Goal: Check status: Check status

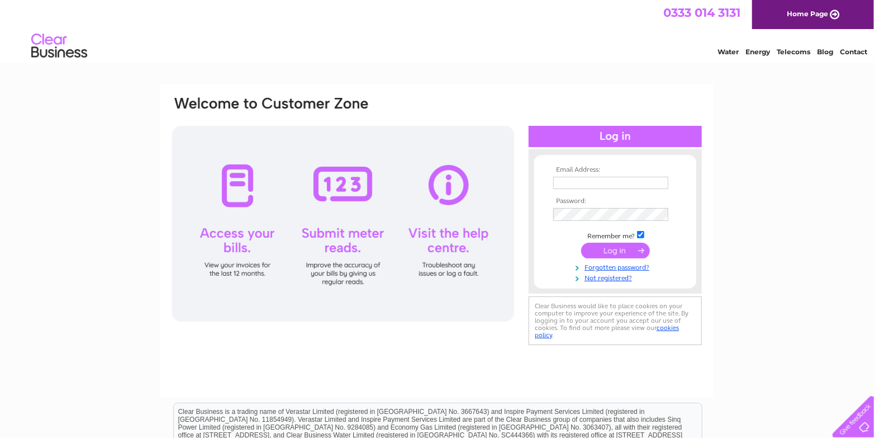
type input "[EMAIL_ADDRESS][DOMAIN_NAME]"
click at [616, 253] on input "submit" at bounding box center [615, 251] width 69 height 16
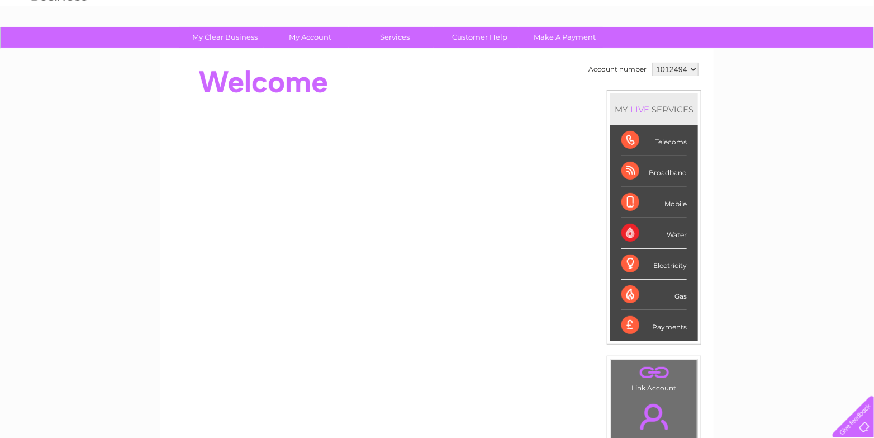
scroll to position [56, 0]
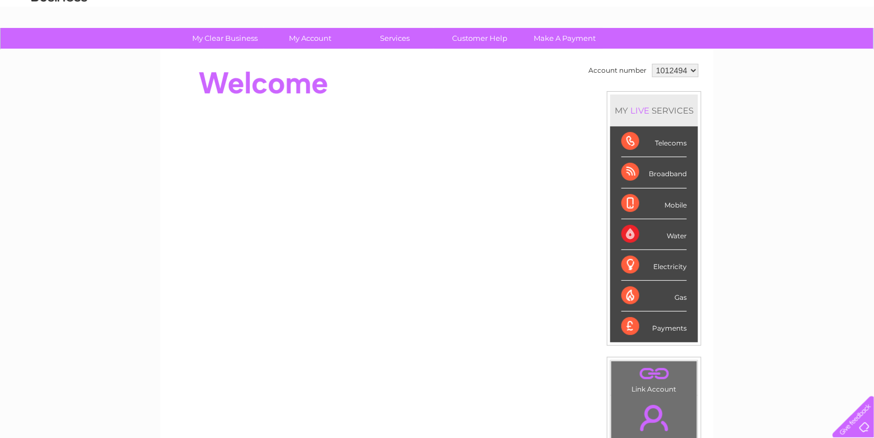
click at [632, 139] on div "Telecoms" at bounding box center [653, 141] width 65 height 31
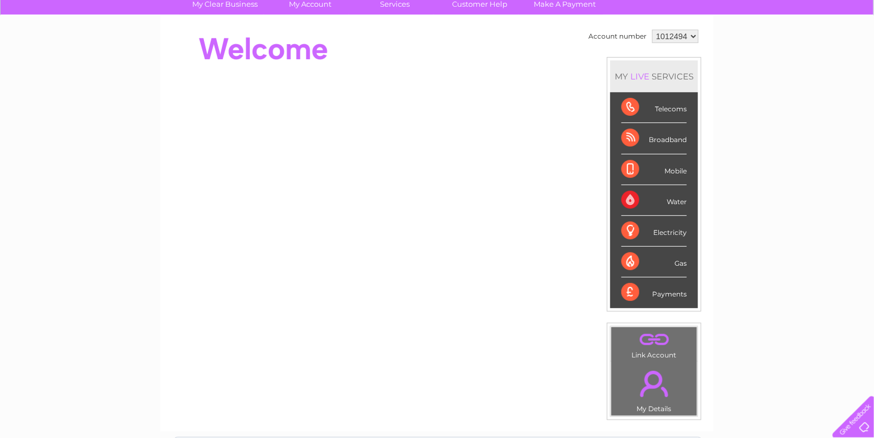
scroll to position [113, 0]
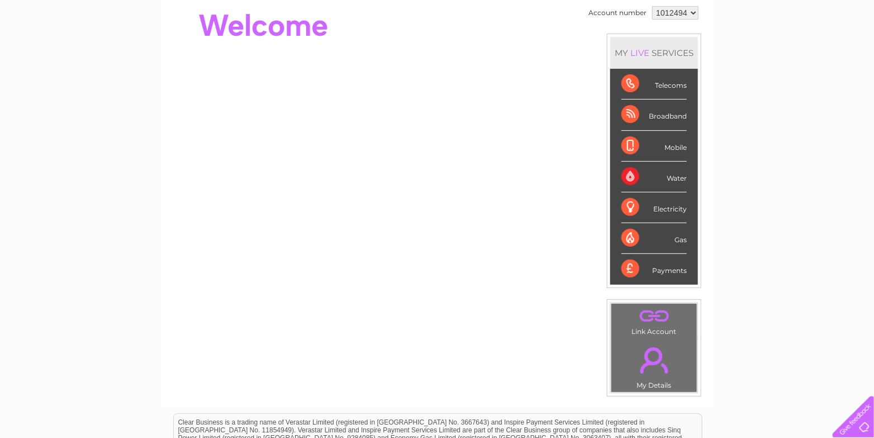
click at [652, 350] on link "." at bounding box center [654, 359] width 80 height 39
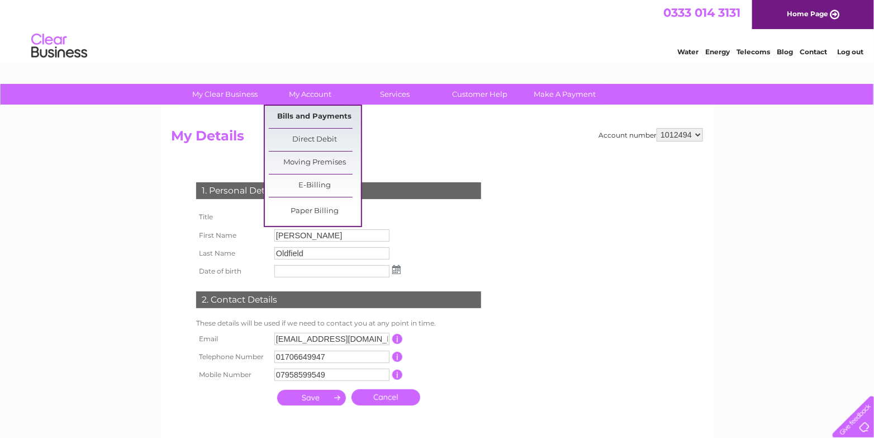
click at [310, 116] on link "Bills and Payments" at bounding box center [315, 117] width 92 height 22
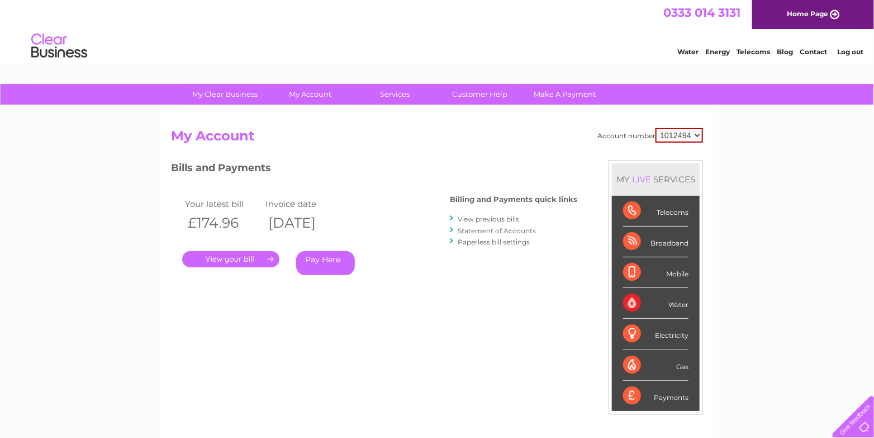
click at [226, 258] on link "." at bounding box center [230, 259] width 97 height 16
click at [638, 240] on div "Broadband" at bounding box center [655, 241] width 65 height 31
